Goal: Find specific page/section: Find specific page/section

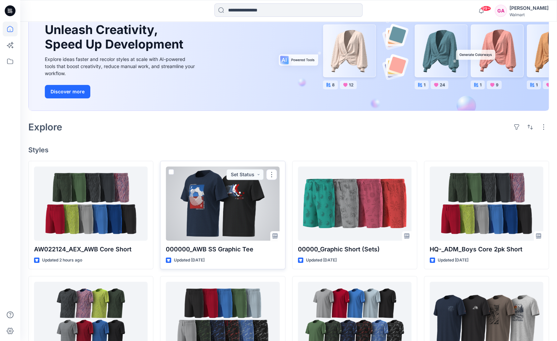
scroll to position [67, 0]
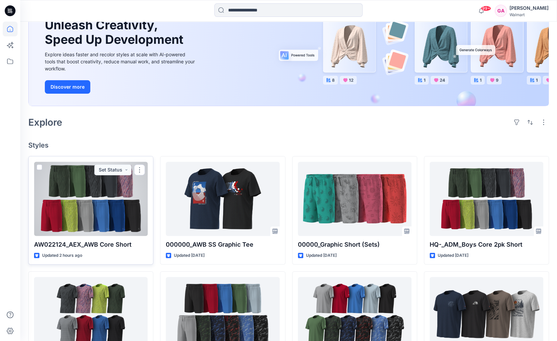
click at [94, 218] on div at bounding box center [91, 199] width 114 height 74
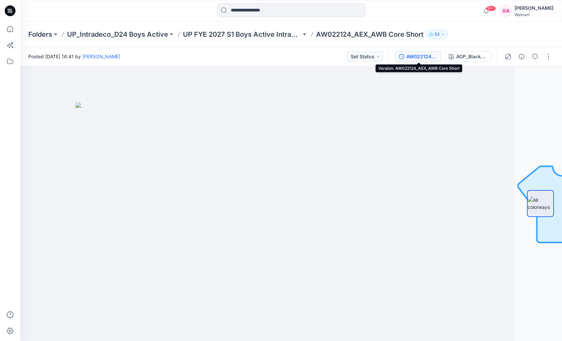
click at [422, 59] on div "AW022124_AEX_AWB Core Short" at bounding box center [421, 56] width 31 height 7
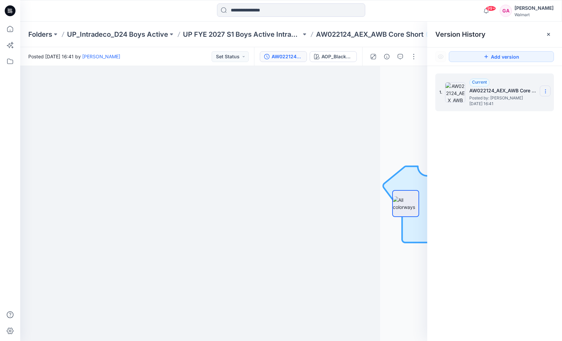
click at [545, 91] on icon at bounding box center [545, 91] width 0 height 0
click at [507, 116] on span "Rename Version" at bounding box center [500, 118] width 35 height 8
click at [420, 13] on div at bounding box center [291, 10] width 271 height 15
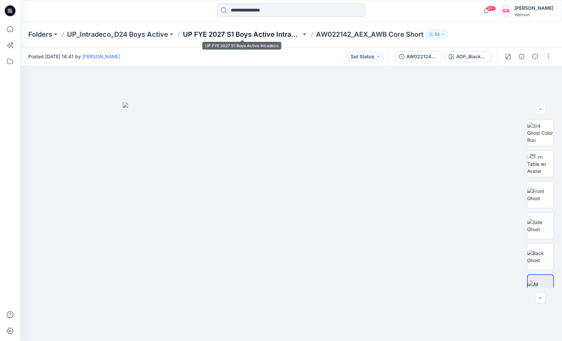
click at [237, 34] on p "UP FYE 2027 S1 Boys Active Intradeco" at bounding box center [242, 34] width 118 height 9
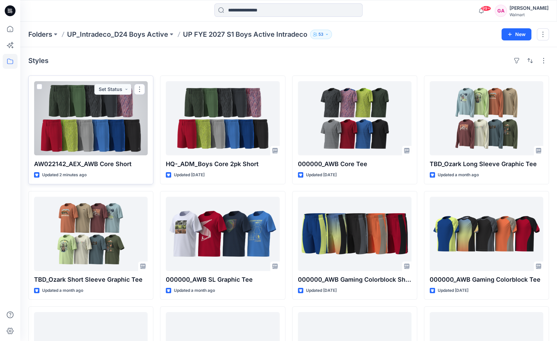
click at [118, 114] on div at bounding box center [91, 118] width 114 height 74
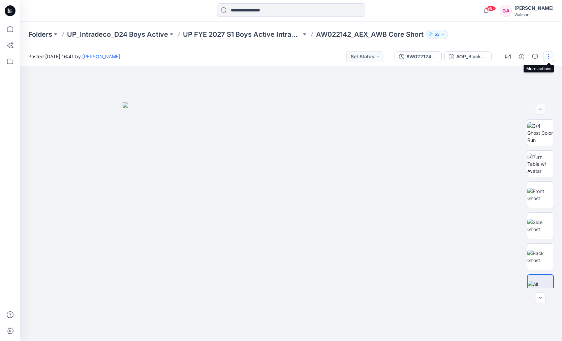
click at [548, 58] on button "button" at bounding box center [548, 56] width 11 height 11
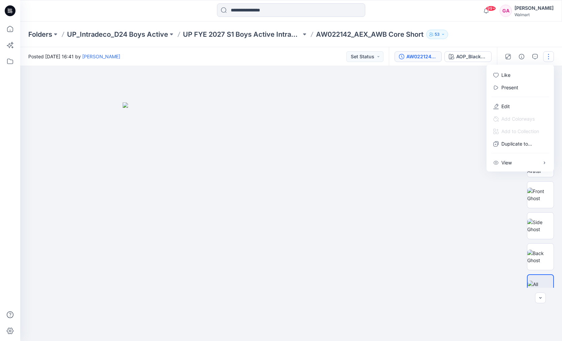
click at [408, 58] on div "AW022124_AEX_AWB Core Short" at bounding box center [421, 56] width 31 height 7
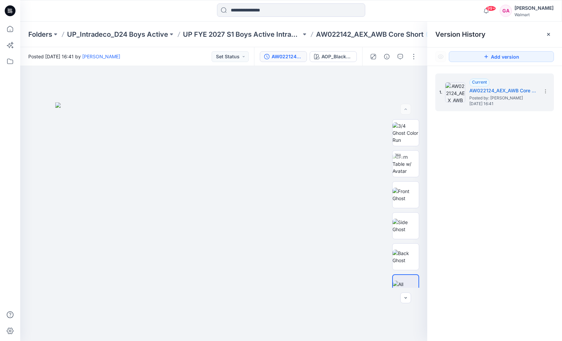
click at [504, 179] on div "1. Current AW022124_AEX_AWB Core Short Posted by: [PERSON_NAME] [DATE] 16:41" at bounding box center [494, 208] width 135 height 285
click at [198, 33] on p "UP FYE 2027 S1 Boys Active Intradeco" at bounding box center [242, 34] width 118 height 9
